Goal: Task Accomplishment & Management: Use online tool/utility

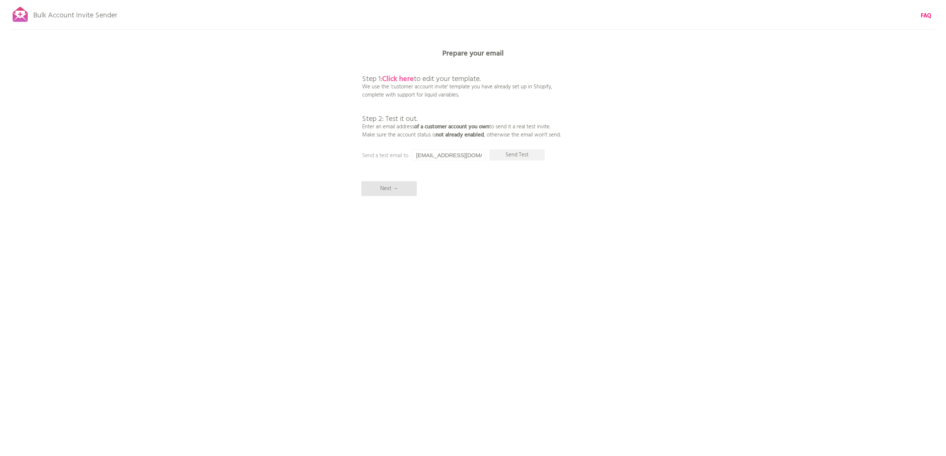
click at [406, 81] on b "Click here" at bounding box center [398, 79] width 32 height 12
click at [465, 152] on input "[EMAIL_ADDRESS][DOMAIN_NAME]" at bounding box center [449, 154] width 74 height 11
click at [520, 157] on p "Send Test" at bounding box center [517, 154] width 55 height 11
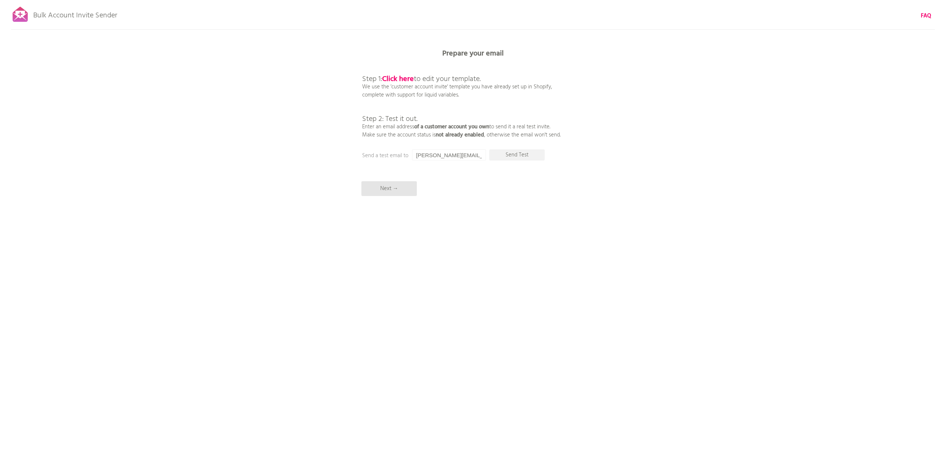
drag, startPoint x: 480, startPoint y: 154, endPoint x: 342, endPoint y: 145, distance: 138.2
click at [342, 145] on div "Bulk Account Invite Sender FAQ Synced all customers! Pause sending (This can ta…" at bounding box center [473, 129] width 946 height 259
type input "d.feilbach@mister-bk.de"
click at [516, 155] on p "Send Test" at bounding box center [517, 154] width 55 height 11
click at [386, 190] on p "Next →" at bounding box center [389, 188] width 55 height 15
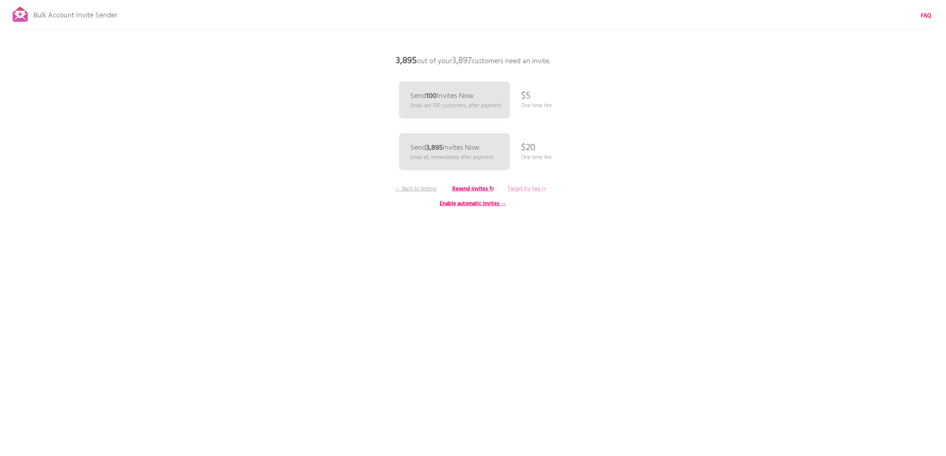
click at [532, 187] on b "Target by tag ↦" at bounding box center [527, 188] width 39 height 9
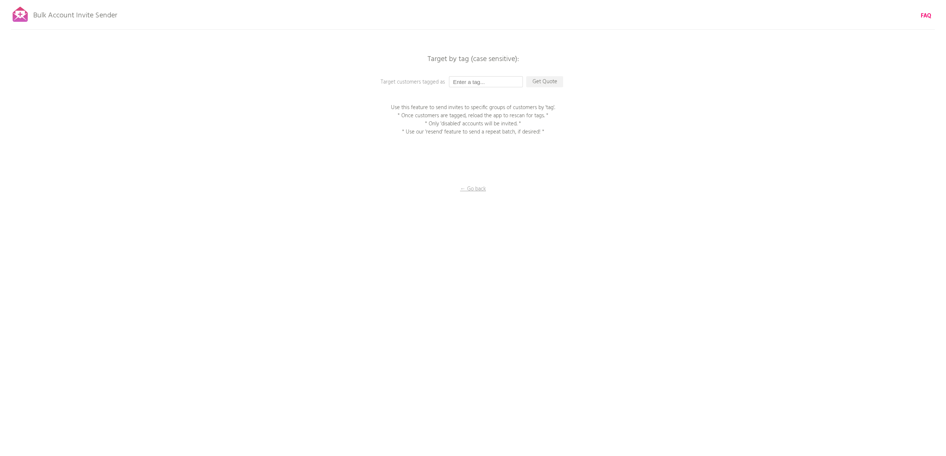
click at [489, 81] on input "text" at bounding box center [486, 81] width 74 height 11
click at [502, 81] on input "Registrierte" at bounding box center [486, 81] width 74 height 11
paste input "r Kunde"
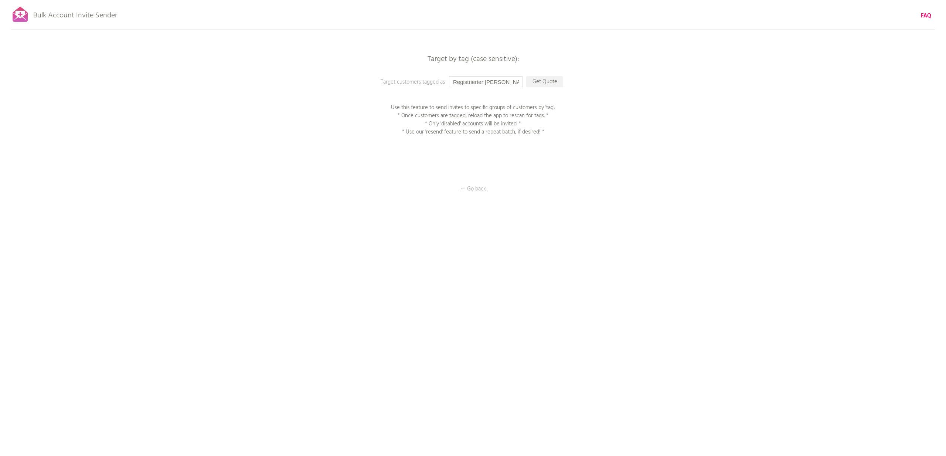
type input "Registrierter Kunde"
click at [618, 91] on div "Bulk Account Invite Sender FAQ Synced all customers! Pause sending (This can ta…" at bounding box center [473, 129] width 946 height 259
click at [539, 84] on p "Get Quote" at bounding box center [544, 81] width 37 height 11
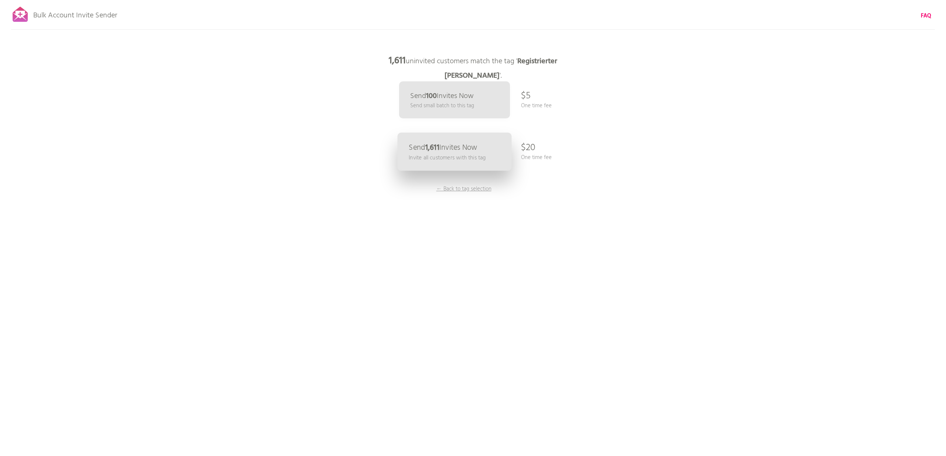
click at [451, 154] on p "Invite all customers with this tag" at bounding box center [447, 157] width 77 height 9
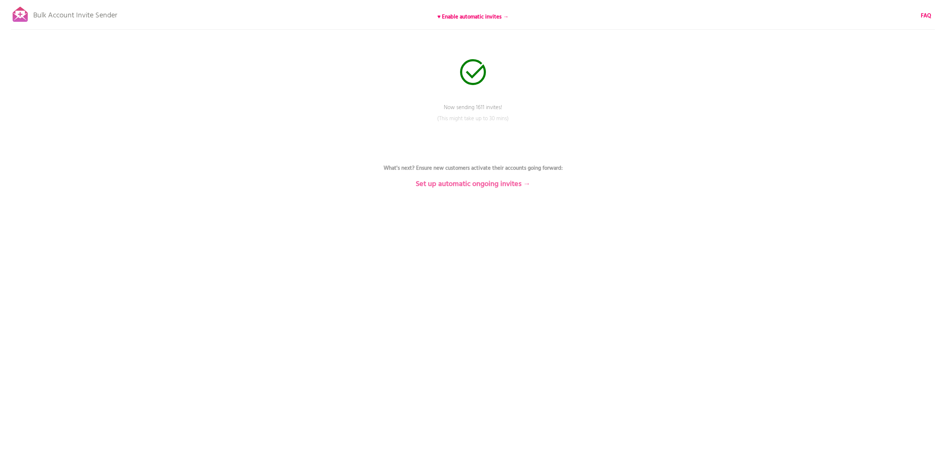
click at [470, 186] on b "Set up automatic ongoing invites →" at bounding box center [473, 184] width 115 height 12
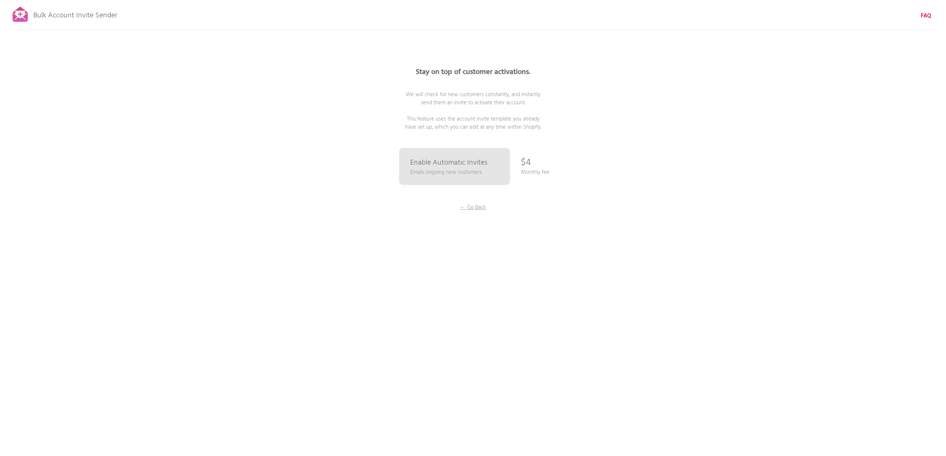
click at [696, 190] on div "Bulk Account Invite Sender ♥ Enable automatic invites → FAQ Now sending 1611 in…" at bounding box center [473, 129] width 946 height 259
click at [465, 206] on p "← Go Back" at bounding box center [473, 207] width 55 height 8
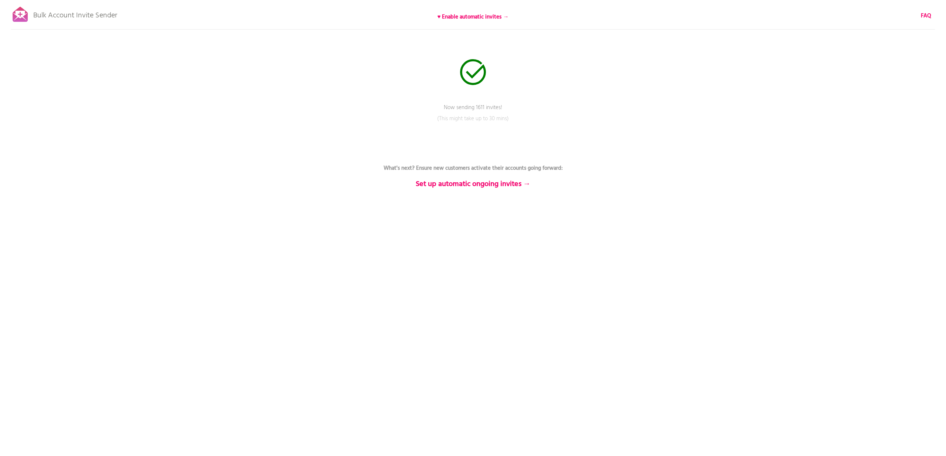
drag, startPoint x: 492, startPoint y: 140, endPoint x: 226, endPoint y: 60, distance: 278.6
click at [481, 135] on div "Bulk Account Invite Sender ♥ Enable automatic invites → FAQ Now sending 1611 in…" at bounding box center [473, 129] width 946 height 259
click at [476, 120] on p "Pause sending" at bounding box center [473, 120] width 44 height 11
